Goal: Task Accomplishment & Management: Manage account settings

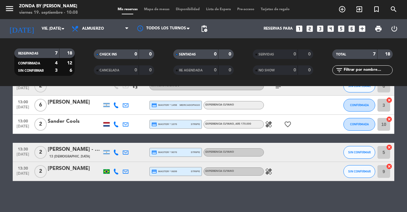
scroll to position [95, 0]
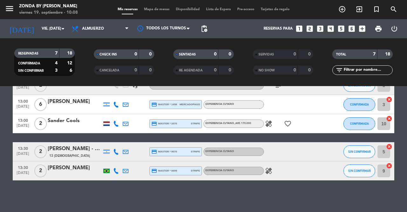
click at [269, 169] on icon "healing" at bounding box center [269, 171] width 8 height 8
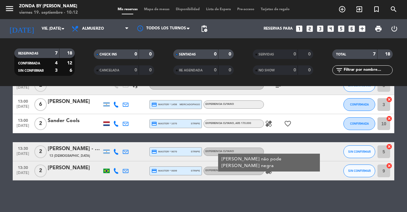
scroll to position [0, 0]
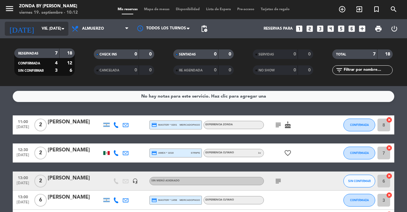
click at [38, 25] on input "vie. [DATE]" at bounding box center [63, 28] width 51 height 11
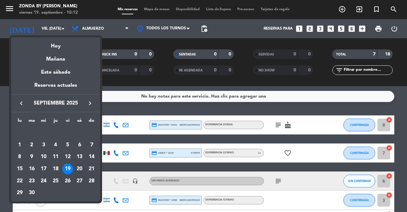
click at [79, 171] on div "20" at bounding box center [79, 168] width 11 height 11
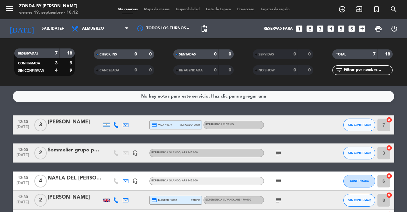
click at [63, 122] on div "[PERSON_NAME]" at bounding box center [75, 122] width 54 height 8
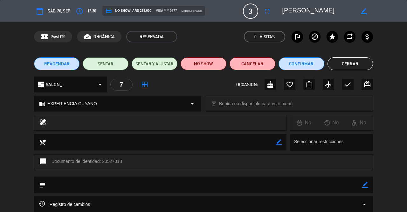
click at [350, 60] on button "Cerrar" at bounding box center [351, 63] width 46 height 13
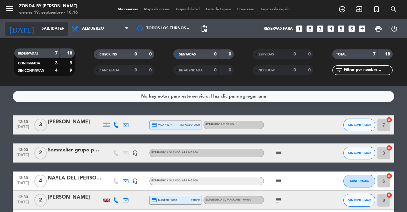
click at [41, 32] on input "sáb. [DATE]" at bounding box center [63, 28] width 51 height 11
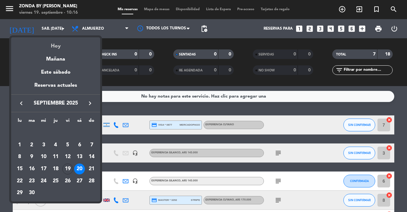
click at [53, 45] on div "Hoy" at bounding box center [55, 43] width 89 height 13
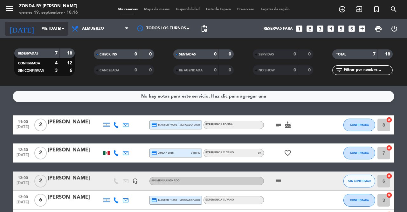
click at [38, 30] on input "vie. [DATE]" at bounding box center [63, 28] width 51 height 11
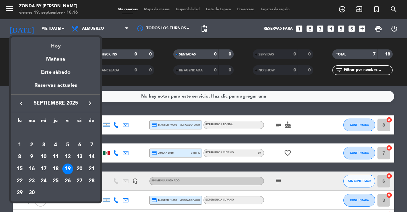
click at [54, 44] on div "Hoy" at bounding box center [55, 43] width 89 height 13
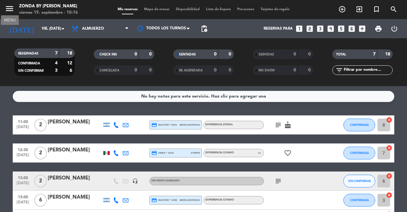
click at [11, 5] on icon "menu" at bounding box center [10, 9] width 10 height 10
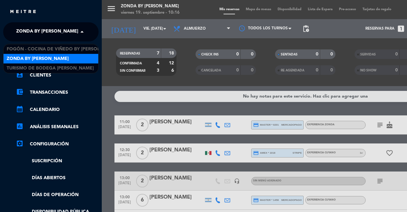
click at [39, 36] on span "Zonda by [PERSON_NAME]" at bounding box center [47, 31] width 62 height 13
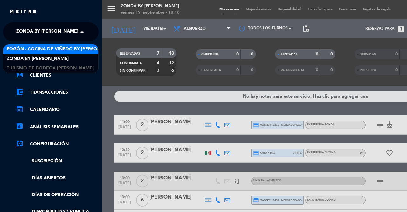
click at [34, 48] on span "Fogón - Cocina de viñedo by [PERSON_NAME]" at bounding box center [62, 48] width 111 height 7
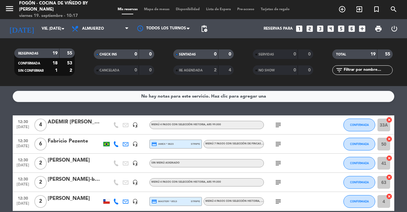
click at [61, 122] on div "ADEMIR [PERSON_NAME]" at bounding box center [75, 122] width 54 height 8
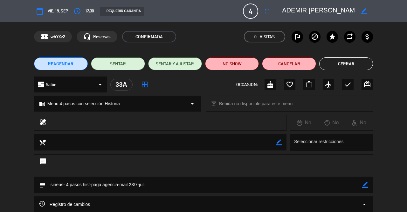
click at [334, 63] on button "Cerrar" at bounding box center [346, 63] width 54 height 13
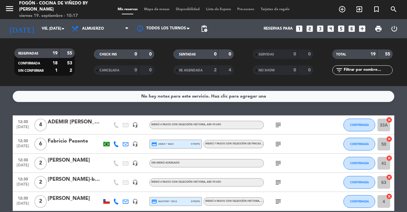
click at [67, 144] on div "Fabricio Pezente" at bounding box center [75, 141] width 54 height 8
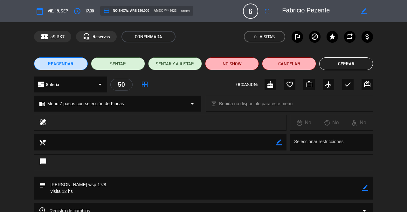
click at [339, 64] on button "Cerrar" at bounding box center [346, 63] width 54 height 13
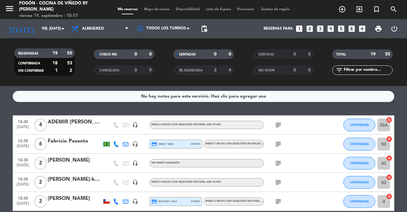
scroll to position [26, 0]
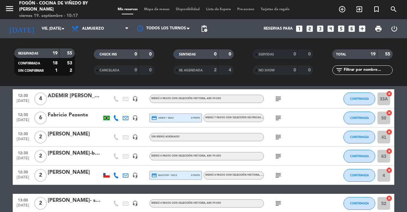
click at [61, 136] on div "[PERSON_NAME]" at bounding box center [75, 134] width 54 height 8
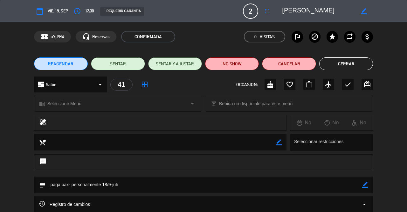
click at [345, 65] on button "Cerrar" at bounding box center [346, 63] width 54 height 13
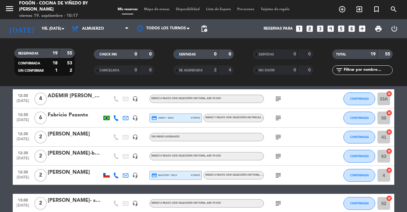
click at [67, 156] on div "[PERSON_NAME]-bus vitivinicola" at bounding box center [75, 153] width 54 height 8
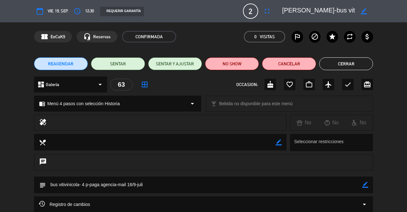
click at [342, 66] on button "Cerrar" at bounding box center [346, 63] width 54 height 13
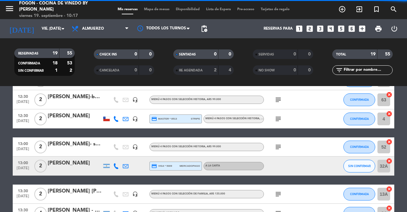
scroll to position [83, 0]
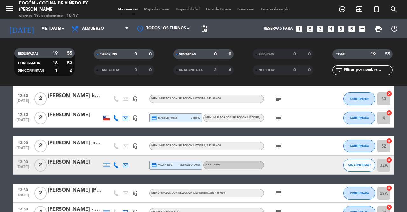
click at [74, 115] on div "[PERSON_NAME]" at bounding box center [75, 115] width 54 height 8
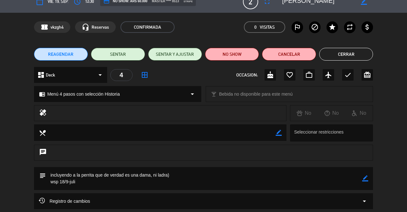
scroll to position [4, 0]
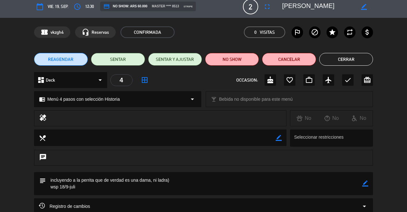
click at [346, 57] on button "Cerrar" at bounding box center [346, 59] width 54 height 13
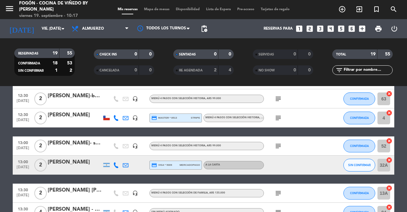
click at [62, 145] on div "[PERSON_NAME]- suntrip" at bounding box center [75, 143] width 54 height 8
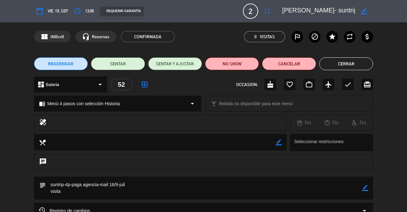
click at [342, 68] on button "Cerrar" at bounding box center [346, 63] width 54 height 13
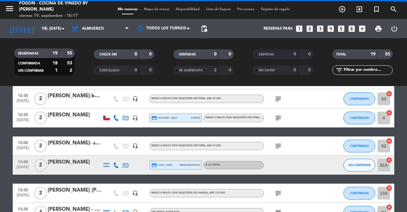
scroll to position [113, 0]
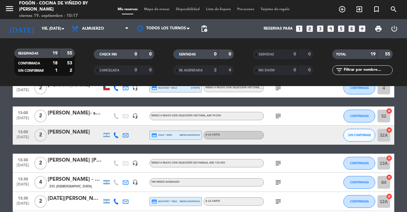
click at [63, 133] on div "[PERSON_NAME]" at bounding box center [75, 132] width 54 height 8
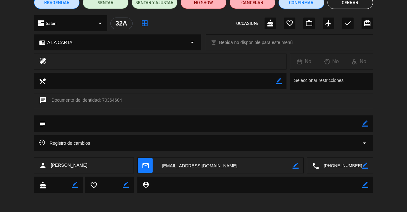
scroll to position [29, 0]
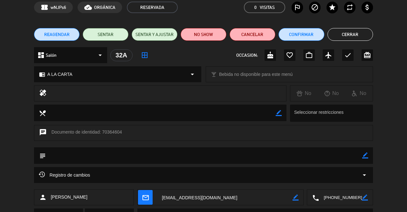
click at [353, 35] on button "Cerrar" at bounding box center [351, 34] width 46 height 13
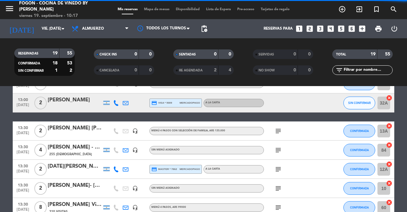
scroll to position [146, 0]
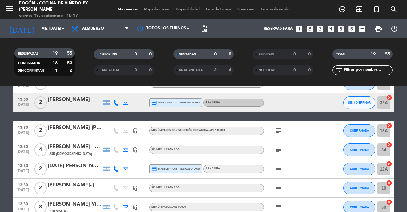
click at [75, 129] on div "[PERSON_NAME] [PERSON_NAME]- suntrip" at bounding box center [75, 127] width 54 height 8
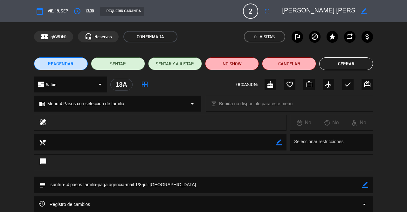
click at [348, 65] on button "Cerrar" at bounding box center [346, 63] width 54 height 13
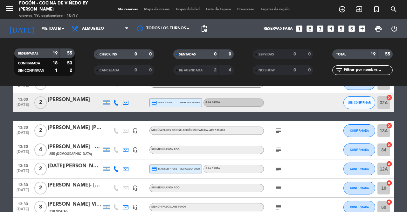
click at [69, 150] on div "[PERSON_NAME] - MWC" at bounding box center [75, 147] width 54 height 8
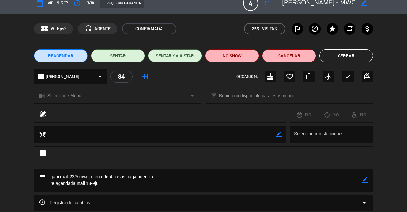
scroll to position [7, 0]
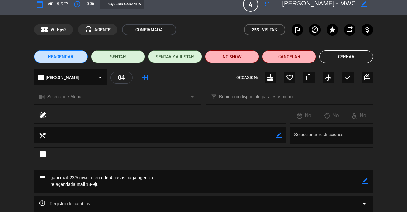
click at [344, 53] on button "Cerrar" at bounding box center [346, 56] width 54 height 13
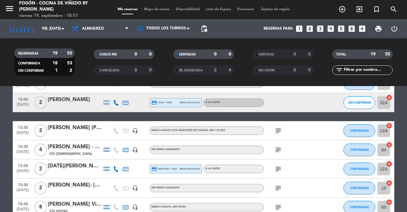
click at [69, 170] on div at bounding box center [75, 172] width 54 height 5
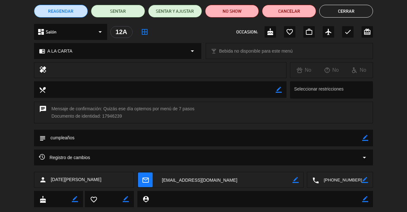
scroll to position [30, 0]
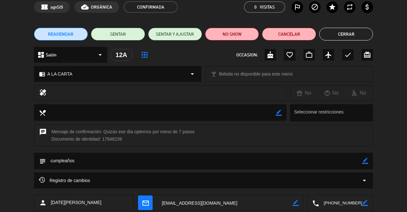
click at [347, 35] on button "Cerrar" at bounding box center [346, 34] width 54 height 13
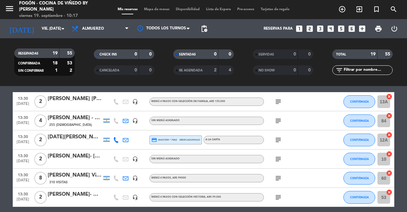
scroll to position [175, 0]
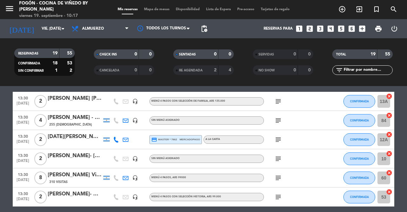
click at [53, 178] on div "[PERSON_NAME] Viagem" at bounding box center [75, 175] width 54 height 8
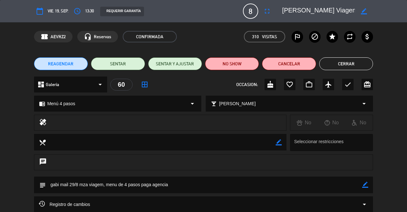
click at [344, 65] on button "Cerrar" at bounding box center [346, 63] width 54 height 13
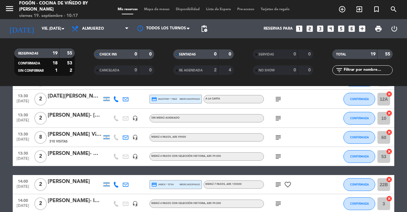
scroll to position [216, 0]
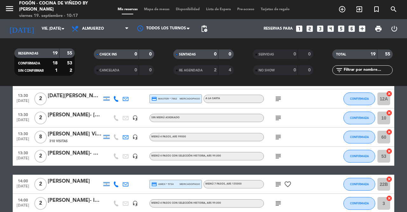
click at [71, 154] on div "[PERSON_NAME]- mza viagem" at bounding box center [75, 153] width 54 height 8
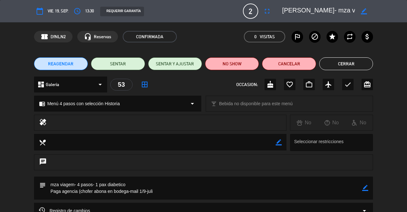
click at [349, 58] on button "Cerrar" at bounding box center [346, 63] width 54 height 13
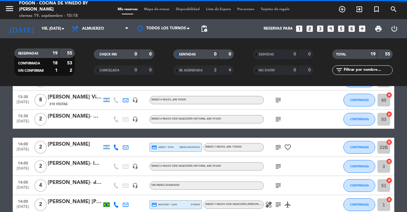
scroll to position [254, 0]
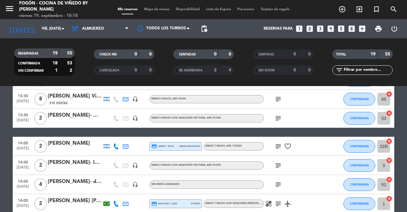
click at [63, 148] on div at bounding box center [75, 150] width 54 height 5
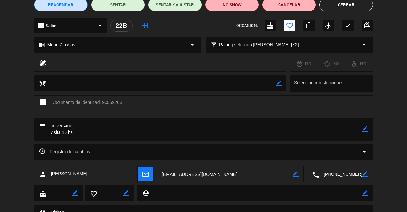
scroll to position [58, 0]
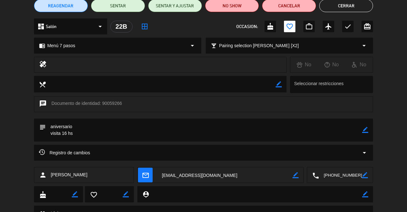
click at [338, 9] on button "Cerrar" at bounding box center [346, 5] width 54 height 13
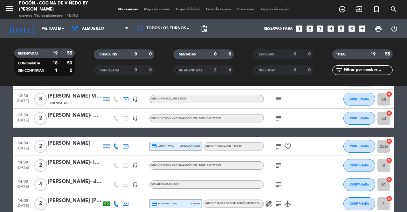
click at [67, 161] on div "[PERSON_NAME]- la [PERSON_NAME]" at bounding box center [75, 162] width 54 height 8
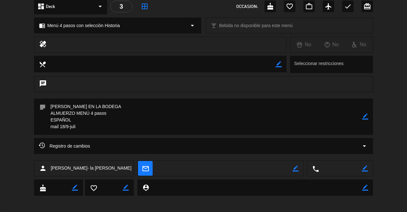
scroll to position [0, 0]
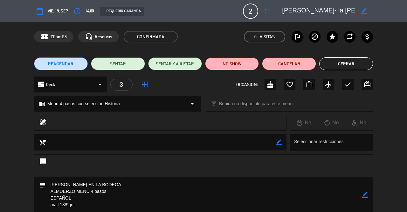
click at [343, 59] on button "Cerrar" at bounding box center [346, 63] width 54 height 13
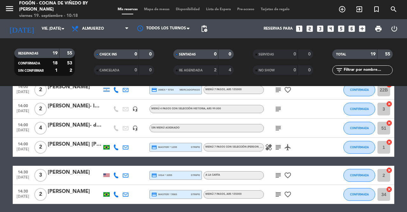
scroll to position [310, 0]
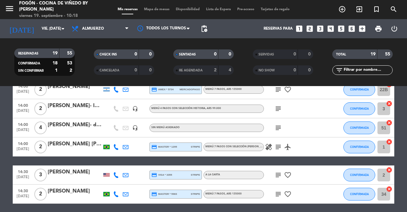
click at [73, 123] on div "[PERSON_NAME]- driver in mza" at bounding box center [75, 125] width 54 height 8
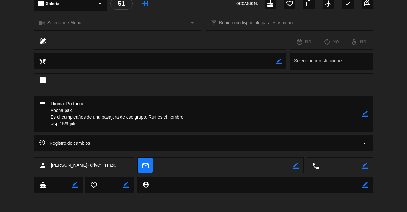
scroll to position [0, 0]
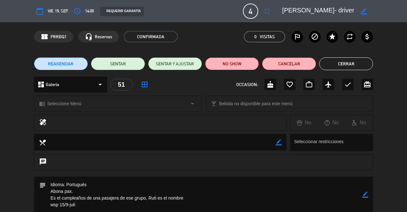
click at [343, 66] on button "Cerrar" at bounding box center [346, 63] width 54 height 13
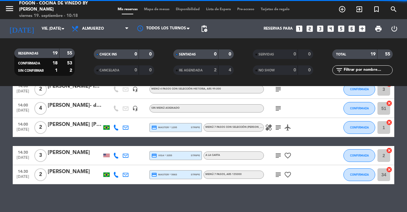
scroll to position [333, 0]
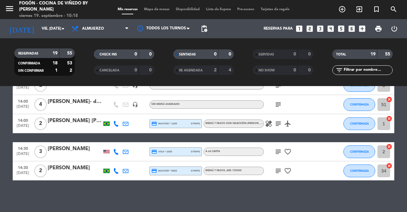
click at [73, 118] on div "[PERSON_NAME] [PERSON_NAME]" at bounding box center [75, 120] width 54 height 8
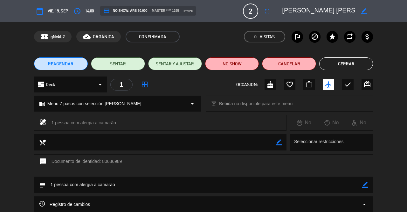
click at [358, 63] on button "Cerrar" at bounding box center [346, 63] width 54 height 13
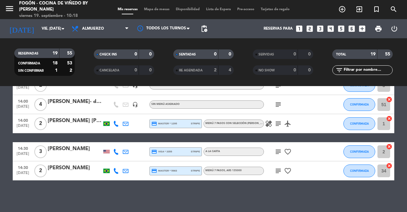
click at [60, 154] on div at bounding box center [75, 155] width 54 height 5
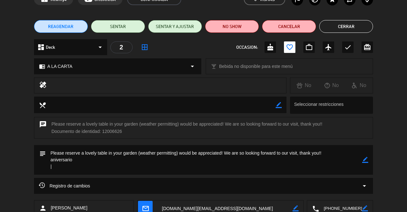
scroll to position [36, 0]
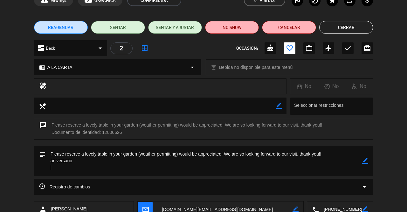
click at [337, 27] on button "Cerrar" at bounding box center [346, 27] width 54 height 13
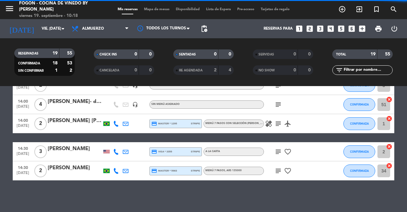
click at [60, 165] on div "[PERSON_NAME]" at bounding box center [75, 168] width 54 height 8
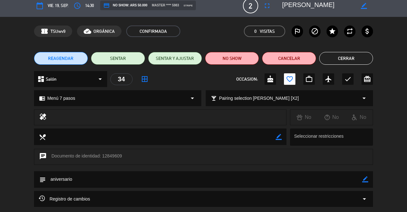
scroll to position [0, 0]
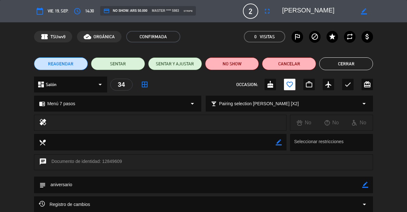
click at [339, 64] on button "Cerrar" at bounding box center [346, 63] width 54 height 13
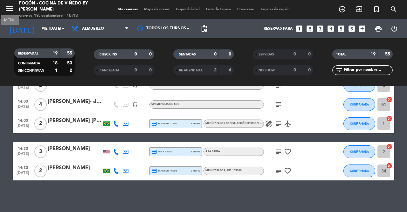
click at [12, 9] on icon "menu" at bounding box center [10, 9] width 10 height 10
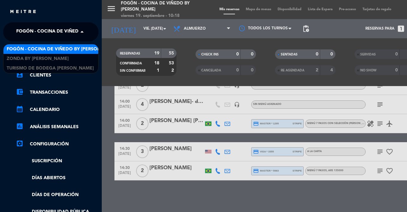
click at [74, 33] on span "Fogón - Cocina de viñedo by [PERSON_NAME]" at bounding box center [71, 31] width 111 height 13
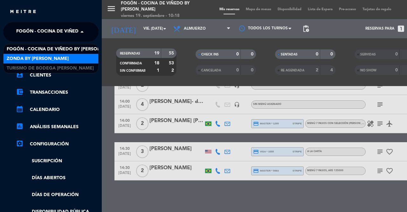
click at [40, 57] on span "Zonda by [PERSON_NAME]" at bounding box center [38, 58] width 62 height 7
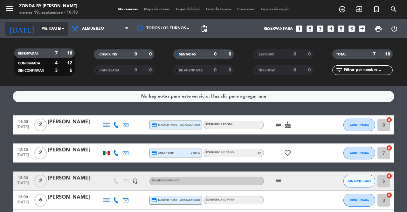
click at [38, 29] on input "vie. [DATE]" at bounding box center [63, 28] width 51 height 11
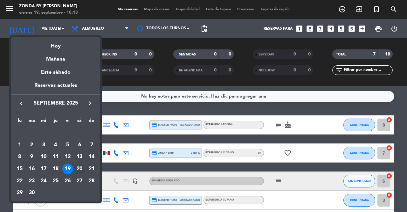
click at [79, 172] on div "20" at bounding box center [79, 168] width 11 height 11
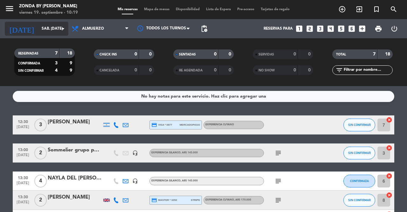
click at [45, 24] on input "sáb. [DATE]" at bounding box center [63, 28] width 51 height 11
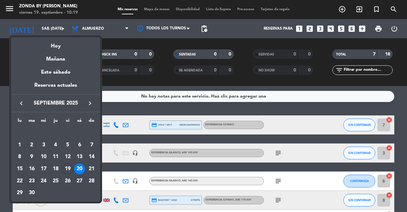
click at [29, 182] on div "23" at bounding box center [31, 180] width 11 height 11
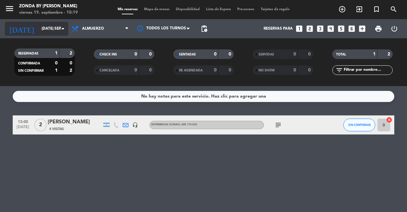
click at [46, 27] on input "[DATE] sep." at bounding box center [63, 28] width 51 height 11
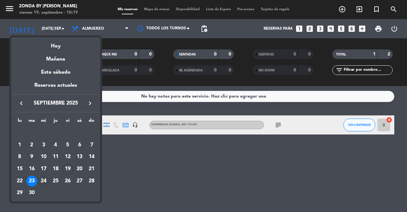
click at [44, 182] on div "24" at bounding box center [43, 180] width 11 height 11
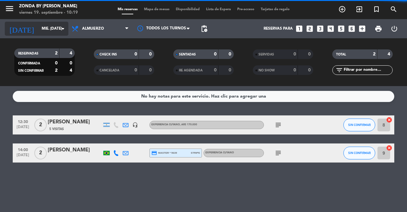
click at [42, 27] on input "mié. [DATE]" at bounding box center [63, 28] width 51 height 11
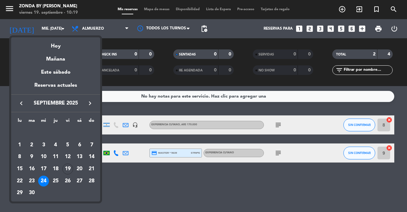
click at [49, 181] on div "24" at bounding box center [43, 180] width 11 height 11
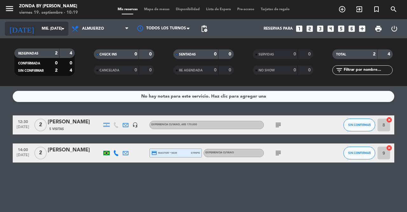
click at [49, 26] on input "mié. [DATE]" at bounding box center [63, 28] width 51 height 11
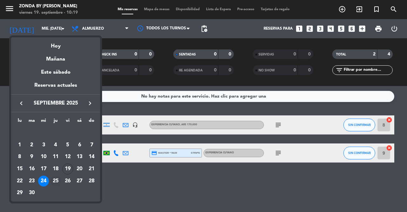
click at [56, 182] on div "25" at bounding box center [55, 180] width 11 height 11
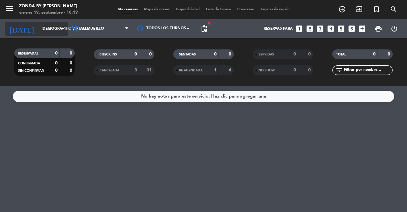
click at [45, 27] on input "[DEMOGRAPHIC_DATA] [DATE]" at bounding box center [63, 28] width 51 height 11
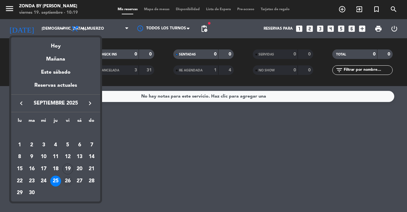
click at [67, 183] on div "26" at bounding box center [67, 180] width 11 height 11
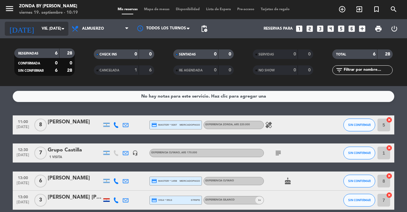
click at [52, 24] on input "vie. [DATE]" at bounding box center [63, 28] width 51 height 11
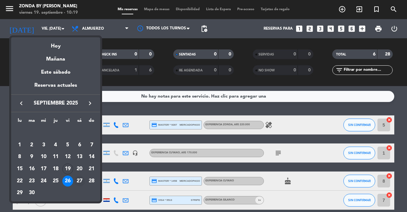
click at [80, 183] on div "27" at bounding box center [79, 180] width 11 height 11
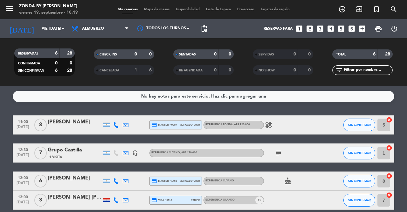
type input "sáb. [DATE]"
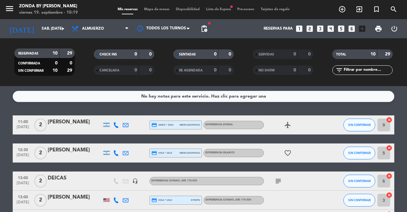
click at [216, 8] on span "Lista de Espera fiber_manual_record" at bounding box center [218, 9] width 31 height 3
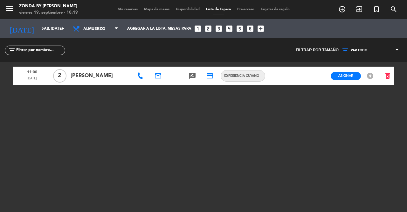
click at [126, 9] on span "Mis reservas" at bounding box center [128, 9] width 26 height 3
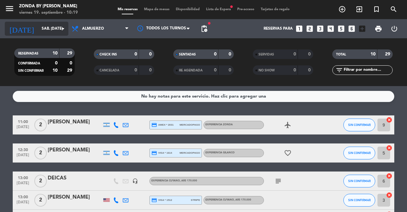
click at [47, 27] on input "sáb. [DATE]" at bounding box center [63, 28] width 51 height 11
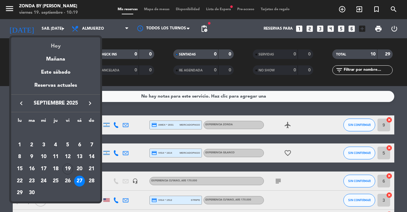
click at [56, 46] on div "Hoy" at bounding box center [55, 43] width 89 height 13
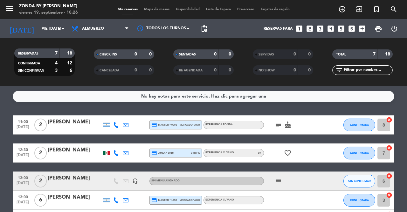
click at [80, 120] on div "[PERSON_NAME]" at bounding box center [75, 122] width 54 height 8
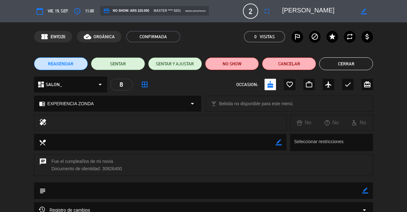
scroll to position [66, 0]
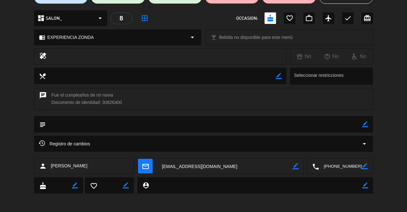
click at [333, 164] on textarea at bounding box center [340, 166] width 43 height 16
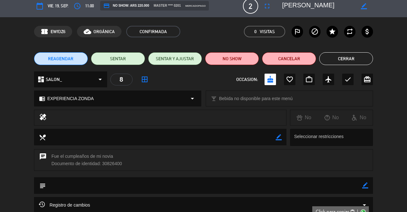
click at [354, 60] on button "Cerrar" at bounding box center [346, 58] width 54 height 13
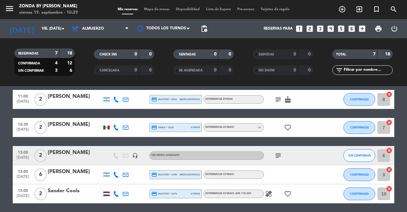
scroll to position [0, 0]
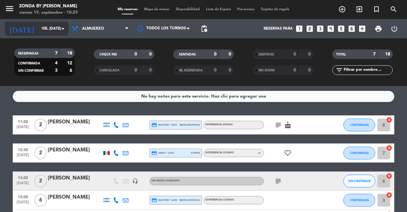
click at [43, 28] on input "vie. [DATE]" at bounding box center [63, 28] width 51 height 11
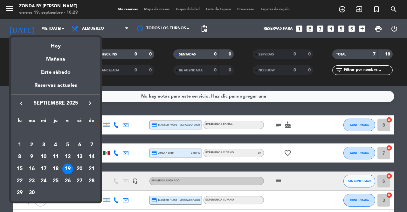
click at [90, 105] on icon "keyboard_arrow_right" at bounding box center [90, 103] width 8 height 8
click at [82, 142] on div "4" at bounding box center [79, 144] width 11 height 11
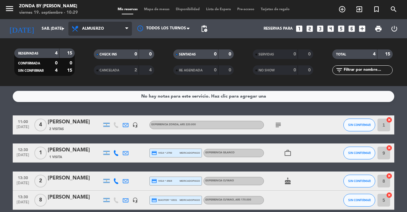
click at [85, 31] on span "Almuerzo" at bounding box center [93, 28] width 22 height 4
click at [87, 78] on div "menu Zonda by [PERSON_NAME] viernes 19. septiembre - 10:29 Mis reservas Mapa de…" at bounding box center [203, 43] width 407 height 86
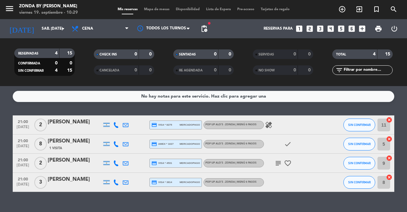
click at [74, 145] on div "[PERSON_NAME]" at bounding box center [75, 141] width 54 height 8
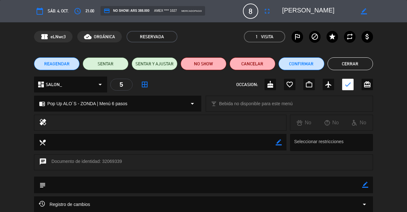
scroll to position [0, 0]
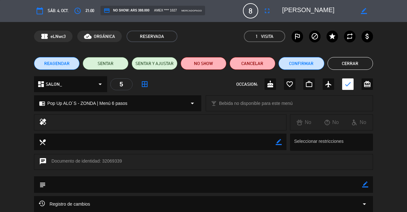
click at [351, 58] on button "Cerrar" at bounding box center [351, 63] width 46 height 13
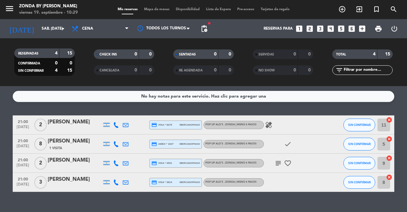
click at [69, 121] on div "[PERSON_NAME]" at bounding box center [75, 122] width 54 height 8
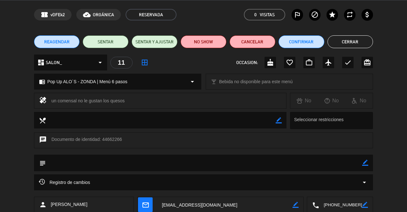
scroll to position [0, 0]
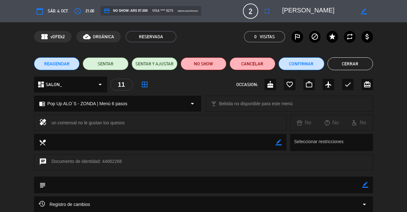
click at [347, 66] on button "Cerrar" at bounding box center [351, 63] width 46 height 13
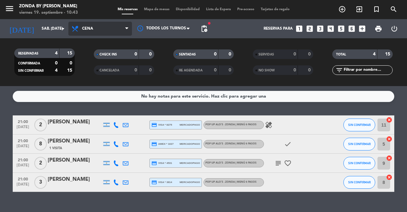
click at [94, 25] on span "Cena" at bounding box center [100, 29] width 64 height 14
click at [95, 61] on div "menu Zonda by [PERSON_NAME] viernes 19. septiembre - 10:43 Mis reservas Mapa de…" at bounding box center [203, 43] width 407 height 86
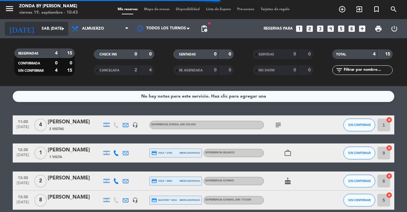
click at [48, 30] on input "sáb. [DATE]" at bounding box center [63, 28] width 51 height 11
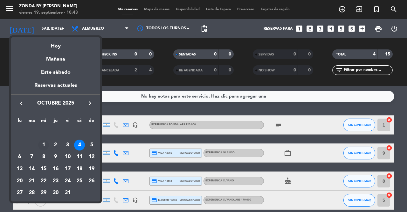
click at [41, 144] on div "1" at bounding box center [43, 144] width 11 height 11
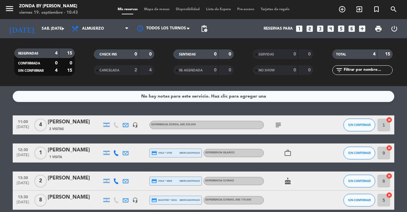
type input "mié. [DATE]"
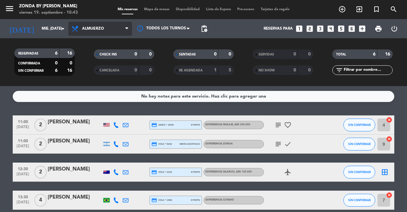
click at [101, 33] on span "Almuerzo" at bounding box center [100, 29] width 64 height 14
click at [90, 77] on div "menu Zonda by [PERSON_NAME] viernes 19. septiembre - 10:43 Mis reservas Mapa de…" at bounding box center [203, 43] width 407 height 86
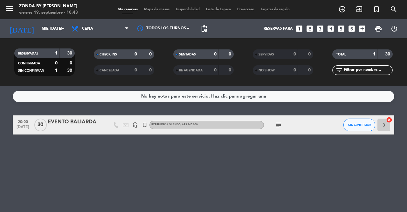
click at [80, 124] on div "EVENTO BALIARDA" at bounding box center [75, 122] width 54 height 8
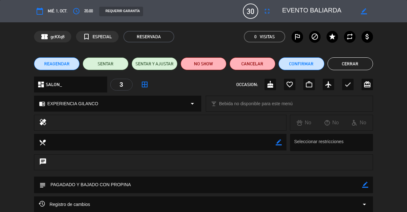
click at [339, 63] on button "Cerrar" at bounding box center [351, 63] width 46 height 13
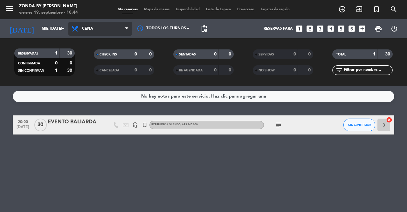
click at [81, 34] on span "Cena" at bounding box center [100, 29] width 64 height 14
click at [85, 61] on div "menu Zonda by [PERSON_NAME] viernes 19. septiembre - 10:44 Mis reservas Mapa de…" at bounding box center [203, 43] width 407 height 86
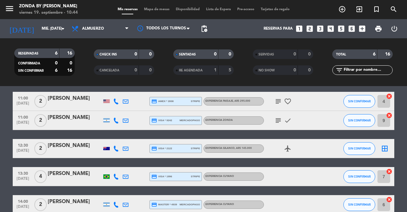
scroll to position [18, 0]
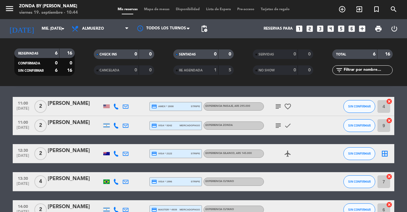
click at [386, 154] on icon "border_all" at bounding box center [385, 154] width 8 height 8
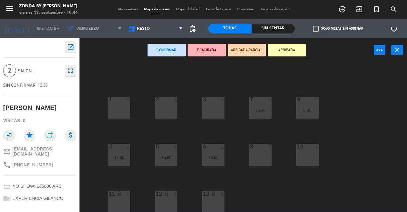
click at [215, 115] on div "3 4" at bounding box center [213, 107] width 22 height 22
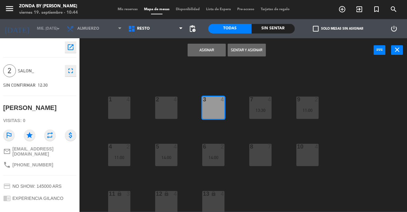
click at [204, 49] on button "Asignar" at bounding box center [207, 50] width 38 height 13
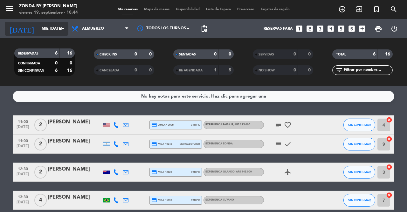
click at [46, 24] on input "mié. [DATE]" at bounding box center [63, 28] width 51 height 11
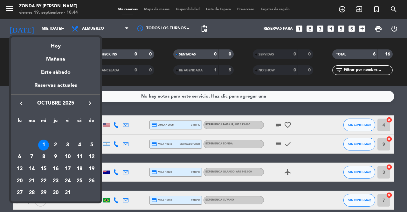
click at [21, 100] on icon "keyboard_arrow_left" at bounding box center [21, 103] width 8 height 8
click at [30, 190] on div "30" at bounding box center [31, 192] width 11 height 11
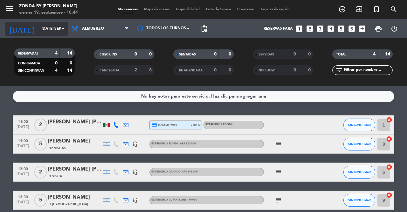
click at [49, 27] on input "[DATE] sep." at bounding box center [63, 28] width 51 height 11
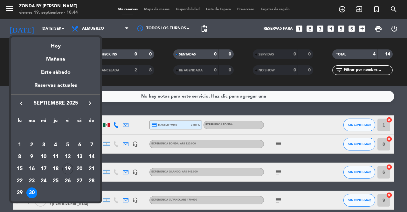
click at [87, 104] on icon "keyboard_arrow_right" at bounding box center [90, 103] width 8 height 8
click at [18, 157] on div "6" at bounding box center [19, 156] width 11 height 11
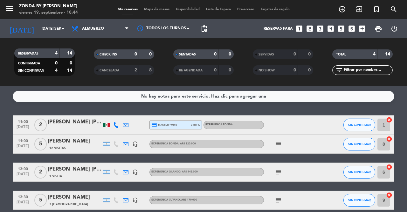
type input "lun. [DATE]"
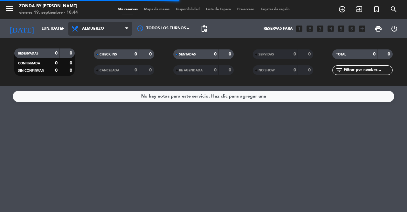
click at [112, 33] on span "Almuerzo" at bounding box center [100, 29] width 64 height 14
click at [95, 72] on div "menu Zonda by [PERSON_NAME] viernes 19. septiembre - 10:44 Mis reservas Mapa de…" at bounding box center [203, 43] width 407 height 86
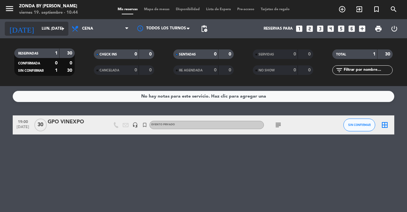
click at [44, 27] on input "lun. [DATE]" at bounding box center [63, 28] width 51 height 11
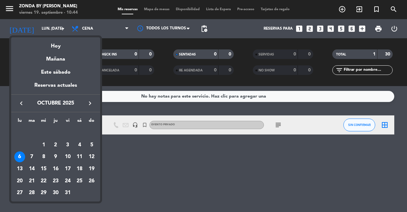
click at [129, 152] on div at bounding box center [203, 106] width 407 height 212
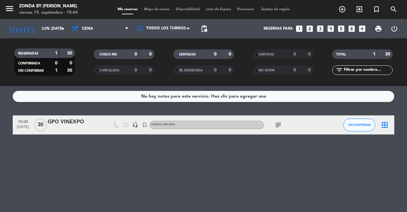
click at [277, 124] on icon "subject" at bounding box center [279, 125] width 8 height 8
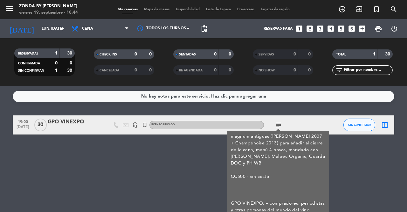
click at [178, 184] on div "No hay notas para este servicio. Haz clic para agregar una 19:00 [DATE] GPO VIN…" at bounding box center [203, 149] width 407 height 126
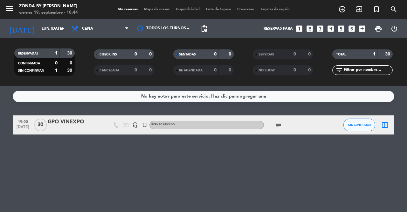
click at [382, 124] on icon "border_all" at bounding box center [385, 125] width 8 height 8
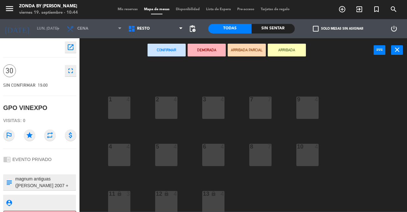
click at [216, 110] on div "3 4" at bounding box center [213, 107] width 22 height 22
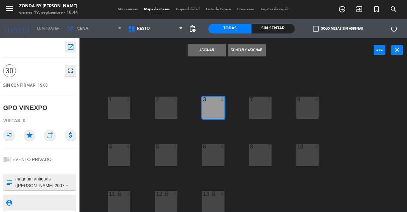
click at [170, 105] on div "2 4" at bounding box center [166, 107] width 22 height 22
click at [167, 152] on div "5 4" at bounding box center [166, 154] width 22 height 22
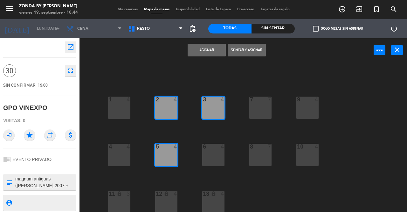
click at [220, 156] on div "6 4" at bounding box center [213, 154] width 22 height 22
click at [206, 48] on button "Asignar" at bounding box center [207, 50] width 38 height 13
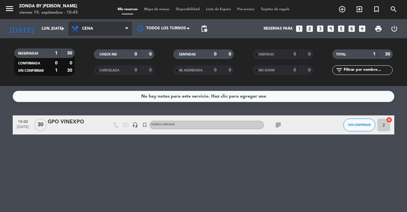
click at [95, 30] on span "Cena" at bounding box center [100, 29] width 64 height 14
click at [94, 56] on div "menu Zonda by [PERSON_NAME] viernes 19. septiembre - 10:45 Mis reservas Mapa de…" at bounding box center [203, 43] width 407 height 86
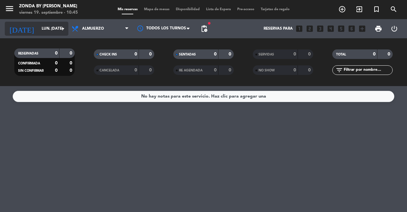
click at [55, 24] on input "lun. [DATE]" at bounding box center [63, 28] width 51 height 11
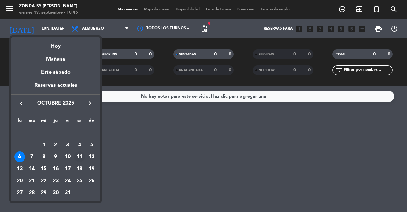
click at [83, 159] on div "11" at bounding box center [79, 156] width 11 height 11
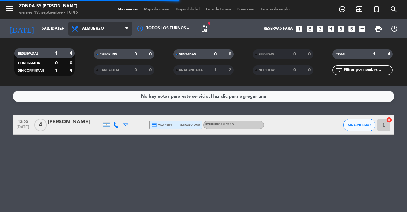
click at [100, 29] on span "Almuerzo" at bounding box center [93, 28] width 22 height 4
click at [90, 74] on div "menu Zonda by [PERSON_NAME] viernes 19. septiembre - 10:45 Mis reservas Mapa de…" at bounding box center [203, 43] width 407 height 86
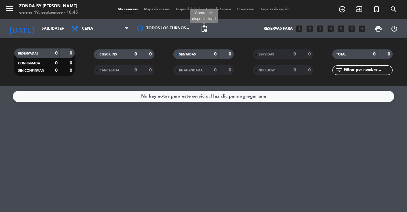
click at [204, 30] on span "pending_actions" at bounding box center [204, 29] width 8 height 8
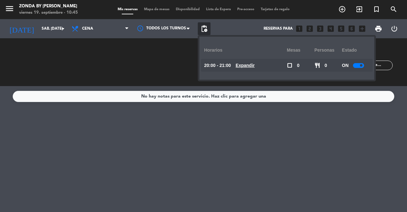
click at [255, 64] on u "Expandir" at bounding box center [245, 65] width 19 height 5
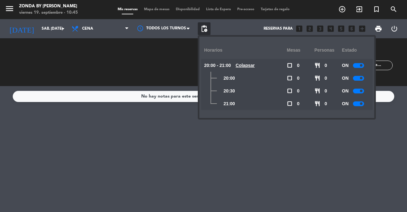
click at [209, 26] on span "pending_actions" at bounding box center [204, 28] width 13 height 13
click at [204, 28] on span "pending_actions" at bounding box center [204, 29] width 8 height 8
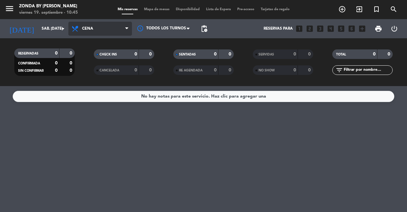
click at [104, 35] on span "Cena" at bounding box center [100, 29] width 64 height 14
click at [94, 53] on div "menu Zonda by [PERSON_NAME] viernes 19. septiembre - 10:45 Mis reservas Mapa de…" at bounding box center [203, 43] width 407 height 86
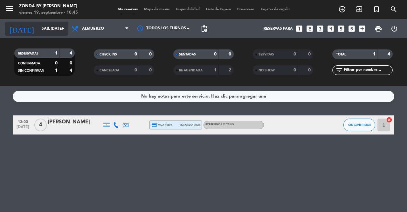
click at [52, 34] on div "[DATE] sáb. [DATE] arrow_drop_down" at bounding box center [37, 29] width 64 height 14
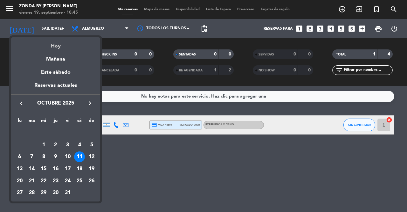
click at [59, 44] on div "Hoy" at bounding box center [55, 43] width 89 height 13
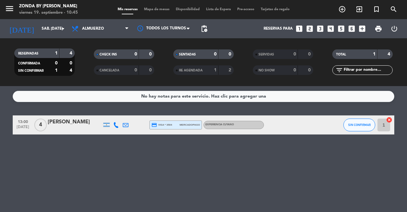
type input "vie. [DATE]"
